Goal: Information Seeking & Learning: Learn about a topic

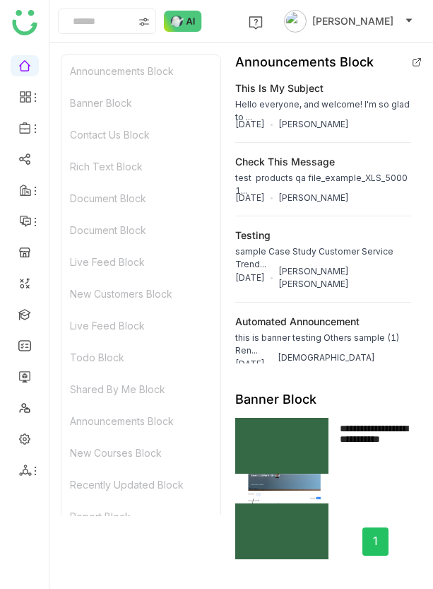
scroll to position [426, 0]
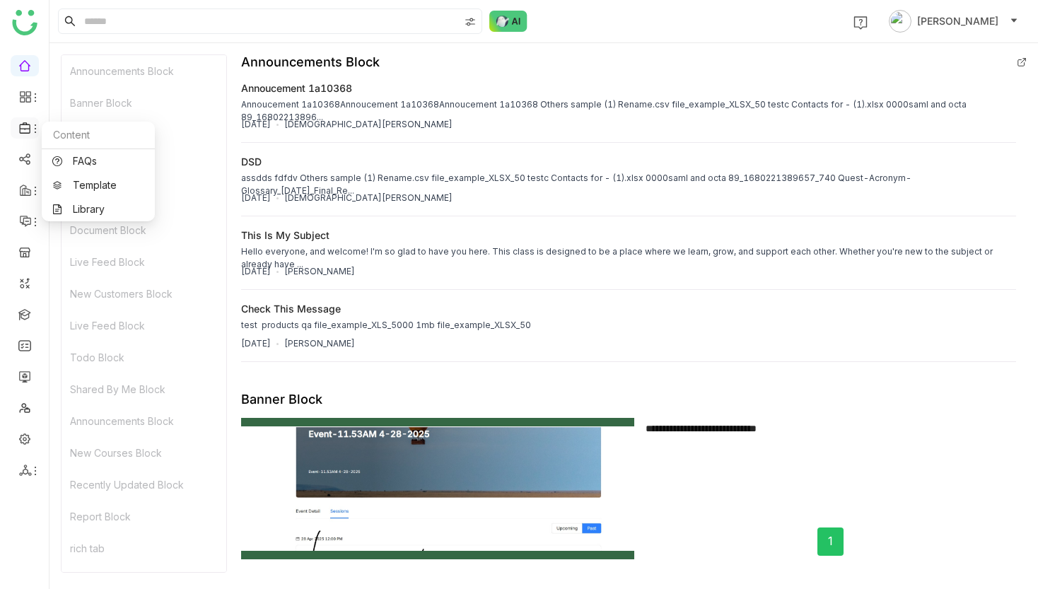
click at [26, 127] on icon at bounding box center [25, 128] width 13 height 13
click at [90, 204] on link "Library" at bounding box center [98, 209] width 92 height 10
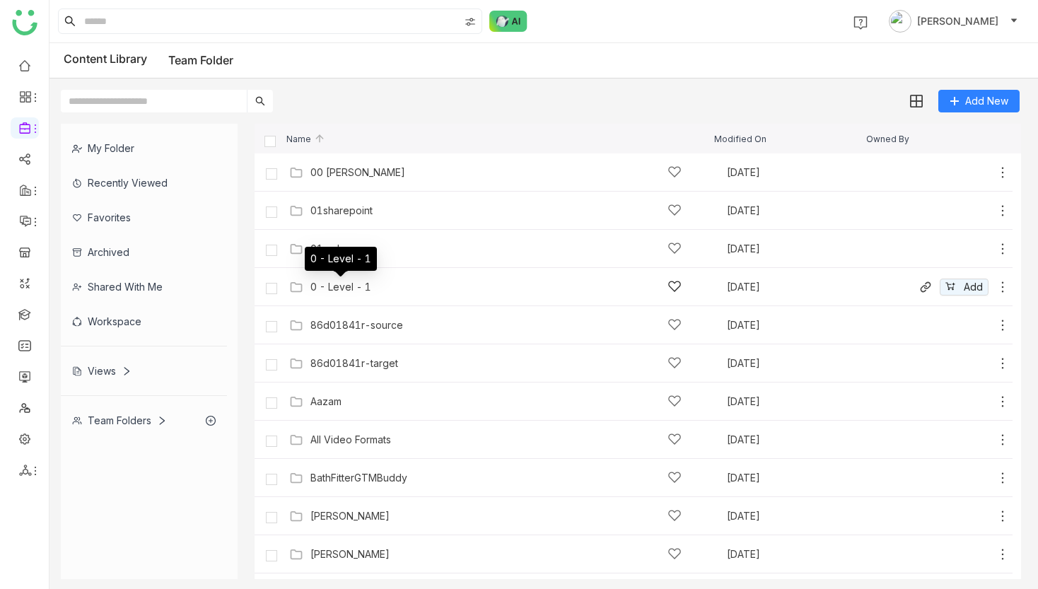
click at [334, 288] on div "0 - Level - 1" at bounding box center [340, 286] width 61 height 11
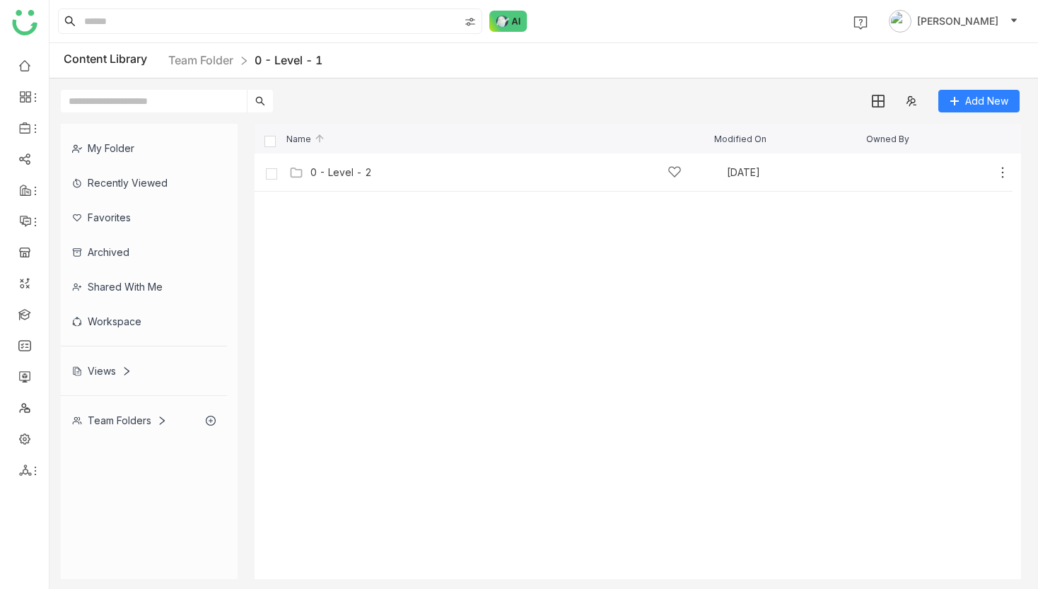
click at [138, 155] on div "My Folder" at bounding box center [144, 148] width 166 height 35
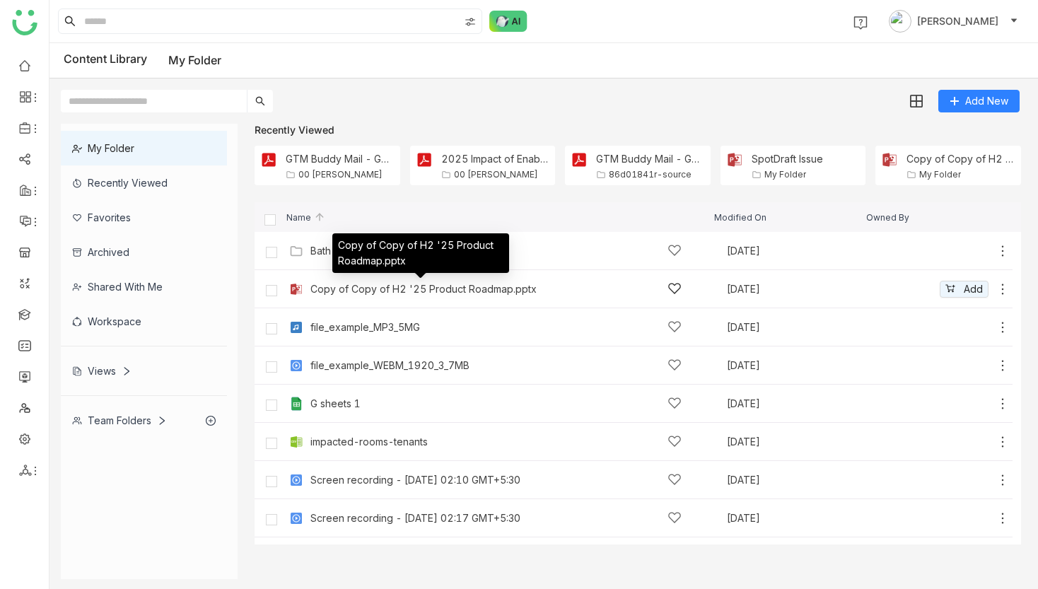
click at [398, 291] on div "Copy of Copy of H2 '25 Product Roadmap.pptx" at bounding box center [423, 288] width 226 height 11
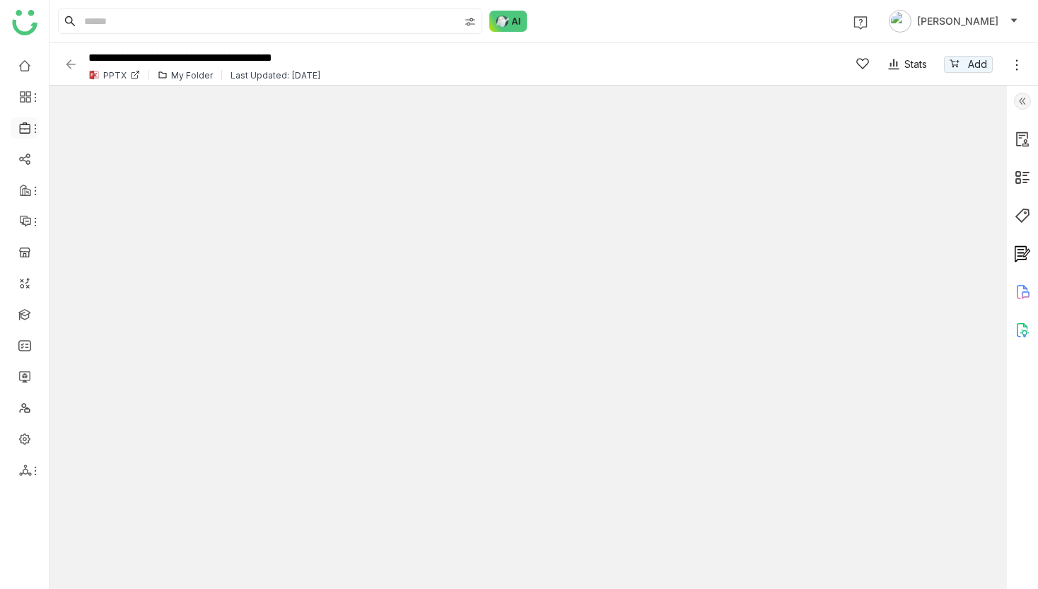
click at [25, 127] on icon at bounding box center [25, 128] width 13 height 13
click at [63, 209] on link "Library" at bounding box center [98, 209] width 92 height 10
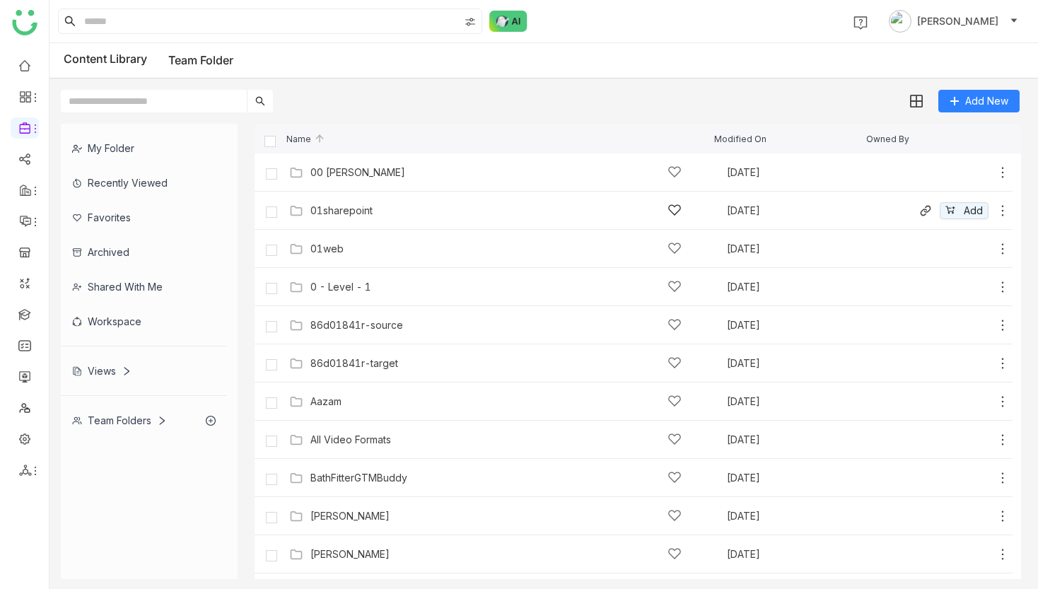
click at [354, 202] on div "01sharepoint Sep 22, 2025 Add" at bounding box center [648, 210] width 724 height 22
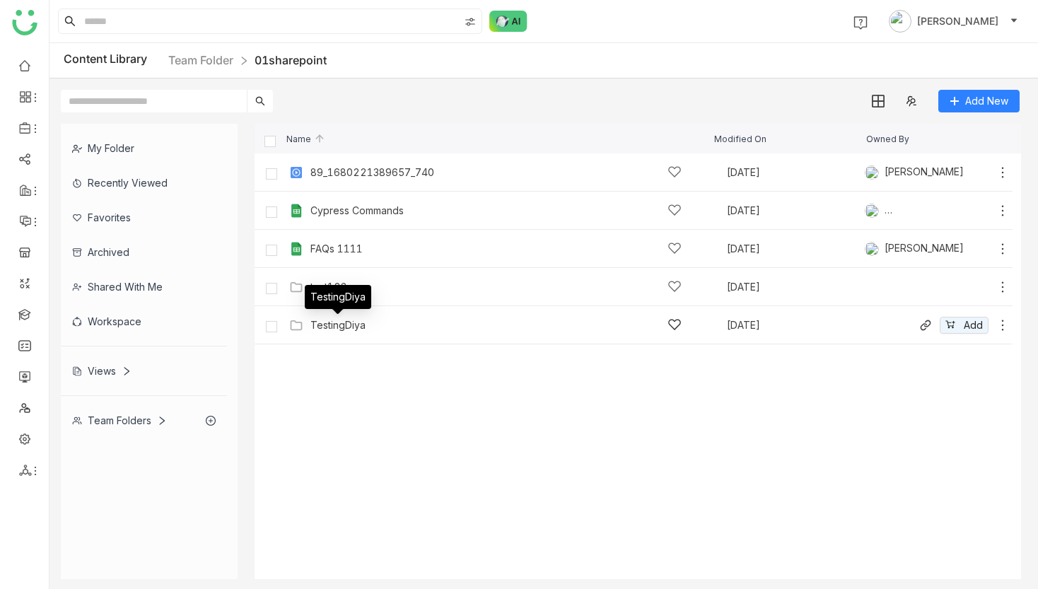
click at [330, 320] on div "TestingDiya" at bounding box center [337, 325] width 55 height 11
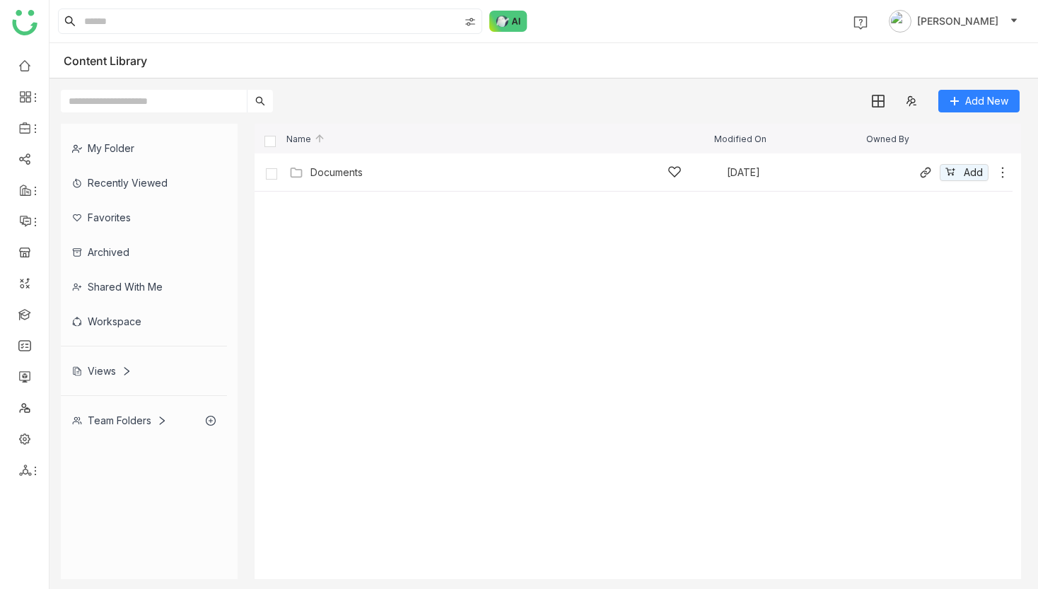
click at [329, 178] on div "Documents" at bounding box center [495, 172] width 371 height 15
click at [329, 178] on div "Test the Folder - Updated #2" at bounding box center [495, 172] width 371 height 15
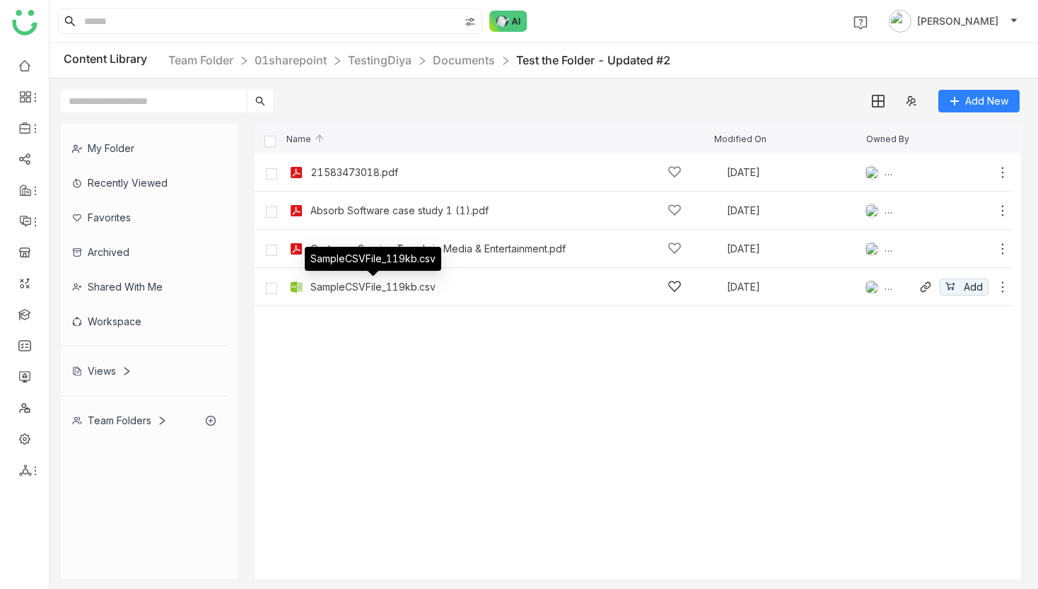
click at [356, 287] on div "SampleCSVFile_119kb.csv" at bounding box center [372, 286] width 125 height 11
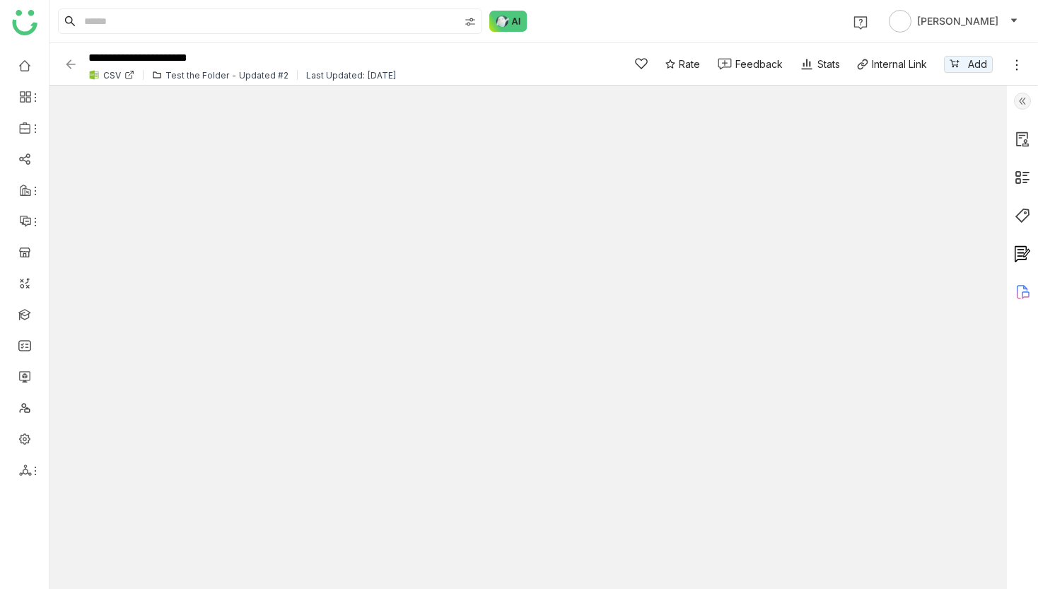
type input "*"
